Goal: Task Accomplishment & Management: Manage account settings

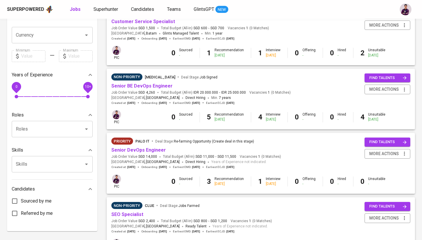
scroll to position [147, 0]
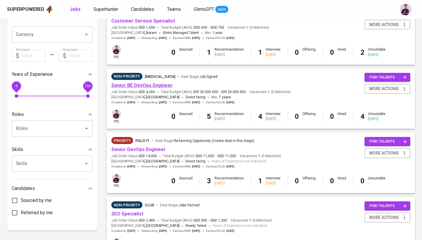
click at [163, 83] on link "Senior BE DevOps Engineer" at bounding box center [141, 86] width 61 height 6
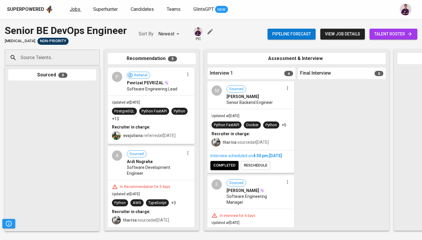
click at [77, 11] on span "Jobs" at bounding box center [75, 9] width 11 height 6
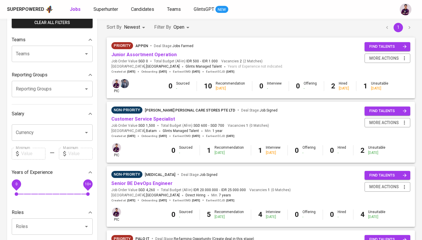
scroll to position [49, 0]
click at [158, 120] on link "Customer Service Specialist" at bounding box center [143, 119] width 64 height 6
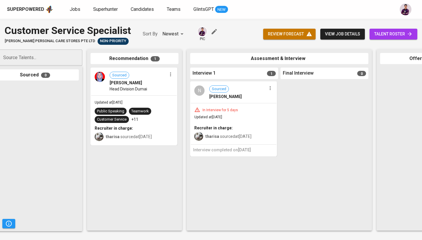
scroll to position [0, 21]
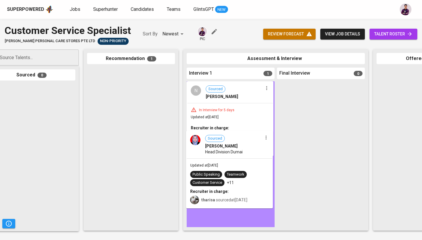
drag, startPoint x: 139, startPoint y: 90, endPoint x: 240, endPoint y: 154, distance: 119.2
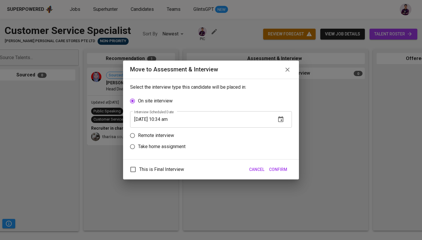
scroll to position [0, 20]
click at [156, 139] on label "Remote interview" at bounding box center [207, 135] width 160 height 11
click at [138, 139] on input "Remote interview" at bounding box center [132, 135] width 11 height 11
radio input "true"
click at [283, 132] on icon "button" at bounding box center [280, 131] width 5 height 6
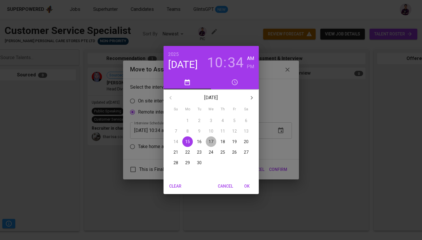
click at [210, 143] on p "17" at bounding box center [211, 142] width 5 height 6
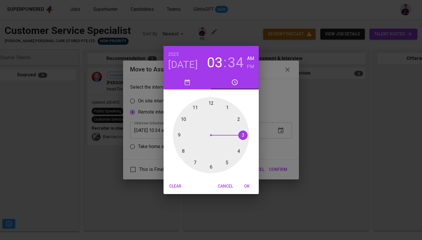
drag, startPoint x: 185, startPoint y: 117, endPoint x: 247, endPoint y: 137, distance: 65.3
click at [247, 137] on div at bounding box center [211, 135] width 76 height 76
click at [252, 68] on h6 "PM" at bounding box center [250, 67] width 7 height 8
drag, startPoint x: 198, startPoint y: 169, endPoint x: 211, endPoint y: 102, distance: 69.0
click at [212, 102] on div at bounding box center [211, 135] width 76 height 76
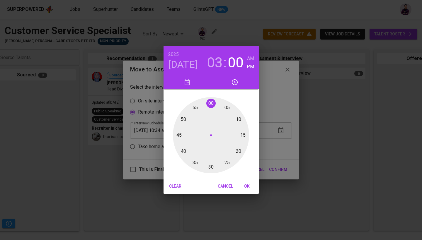
type input "[DATE] 03:00 pm"
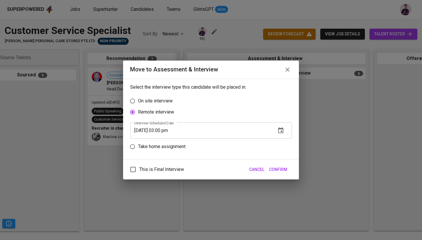
click at [281, 171] on span "Confirm" at bounding box center [278, 169] width 18 height 7
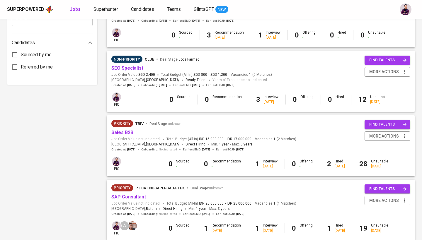
scroll to position [293, 0]
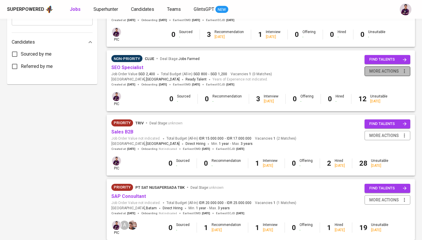
click at [395, 69] on span "more actions" at bounding box center [384, 71] width 30 height 7
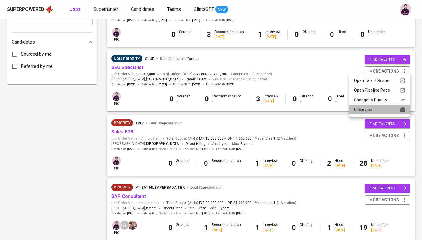
click at [382, 112] on div "Close Job" at bounding box center [380, 110] width 52 height 6
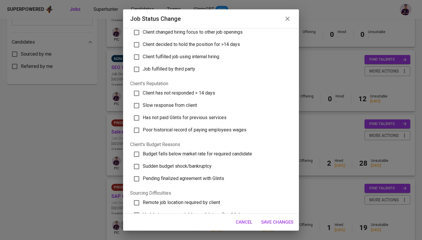
scroll to position [43, 0]
click at [198, 98] on label "Client has not responded > 14 days" at bounding box center [208, 93] width 158 height 12
click at [143, 98] on input "Client has not responded > 14 days" at bounding box center [136, 93] width 12 height 12
checkbox input "true"
click at [243, 219] on span "Cancel" at bounding box center [244, 223] width 17 height 8
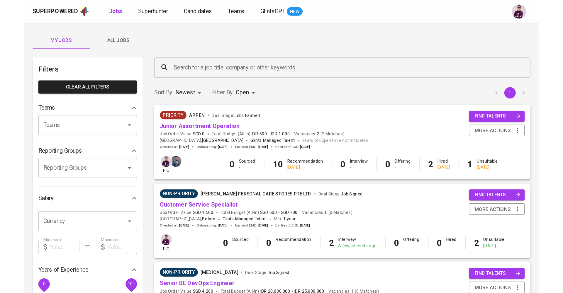
scroll to position [0, 0]
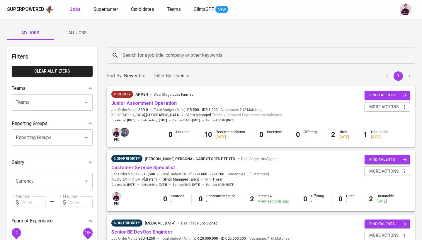
click at [179, 3] on div "Superpowered Jobs Superhunter Candidates Teams GlintsGPT NEW" at bounding box center [211, 9] width 422 height 19
click at [76, 11] on b "Jobs" at bounding box center [75, 9] width 11 height 6
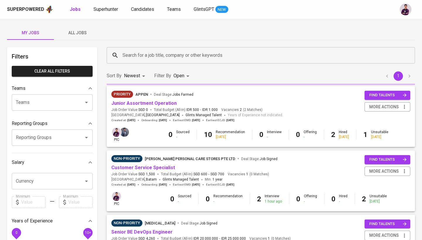
type input "OPEN"
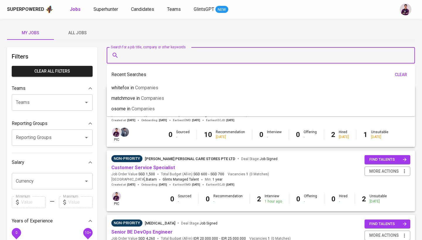
click at [238, 57] on input "Search for a job title, company or other keywords" at bounding box center [262, 55] width 283 height 11
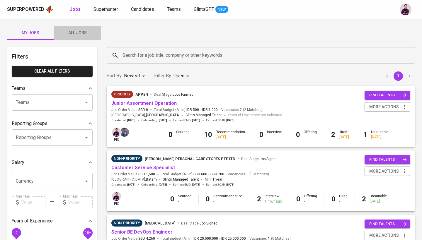
click at [76, 37] on button "All Jobs" at bounding box center [77, 33] width 47 height 14
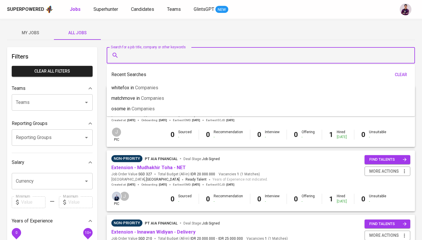
click at [157, 56] on input "Search for a job title, company or other keywords" at bounding box center [262, 55] width 283 height 11
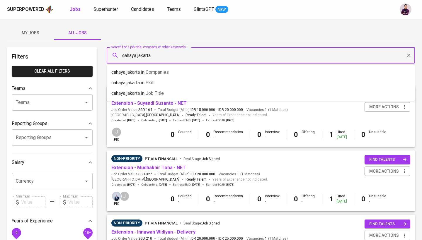
type input "cahaya jakarta"
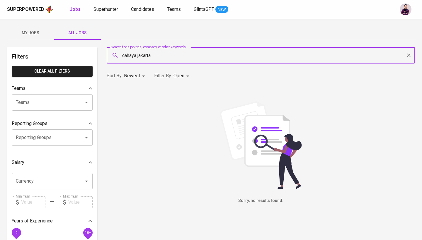
click at [185, 73] on body "Superpowered Jobs Superhunter Candidates Teams GlintsGPT NEW My Jobs All Jobs F…" at bounding box center [211, 200] width 422 height 400
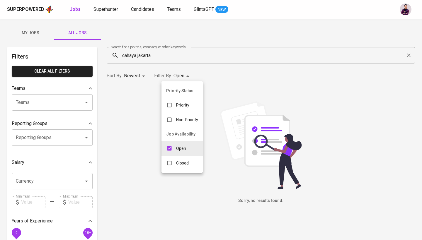
click at [183, 158] on div "Closed" at bounding box center [178, 163] width 32 height 11
type input "OPEN,CLOSE"
checkbox input "true"
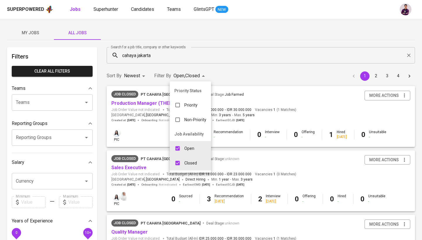
click at [246, 75] on div at bounding box center [211, 120] width 422 height 240
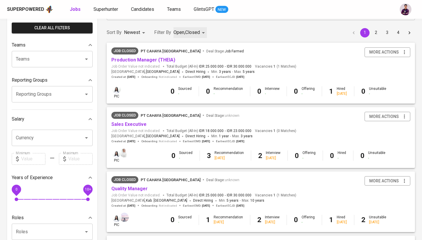
scroll to position [44, 0]
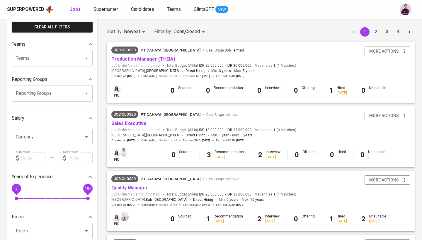
click at [146, 60] on link "Production Manager (THEIA)" at bounding box center [143, 59] width 64 height 6
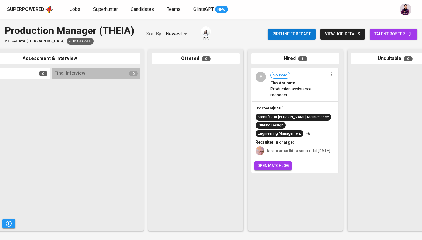
scroll to position [0, 273]
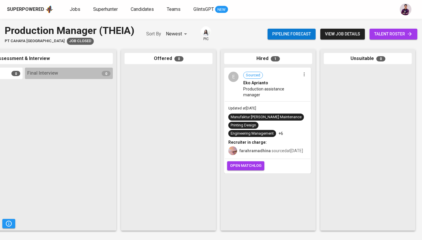
click at [232, 77] on div "E" at bounding box center [233, 77] width 10 height 10
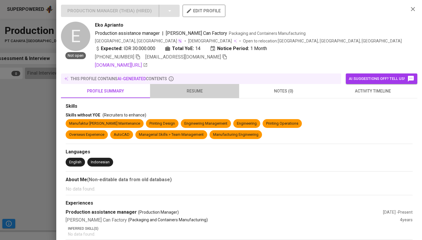
click at [213, 88] on span "resume" at bounding box center [195, 91] width 82 height 7
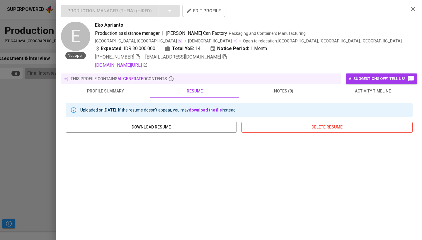
scroll to position [0, 0]
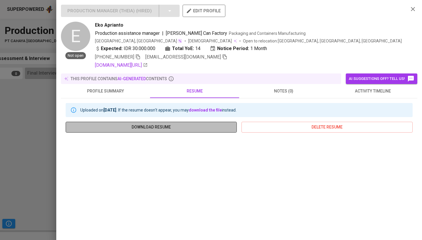
click at [199, 126] on span "download resume" at bounding box center [151, 127] width 162 height 7
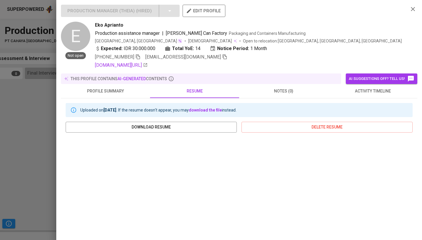
click at [413, 8] on icon "button" at bounding box center [412, 9] width 7 height 7
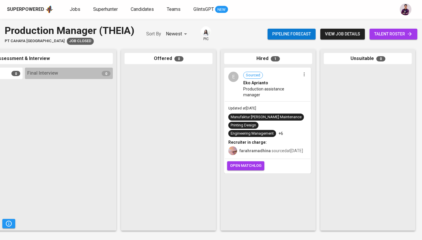
click at [232, 77] on div "E" at bounding box center [233, 77] width 10 height 10
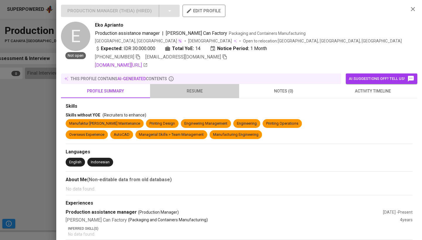
click at [180, 94] on span "resume" at bounding box center [195, 91] width 82 height 7
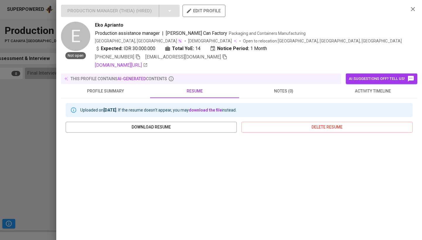
scroll to position [2, 0]
